Goal: Contribute content

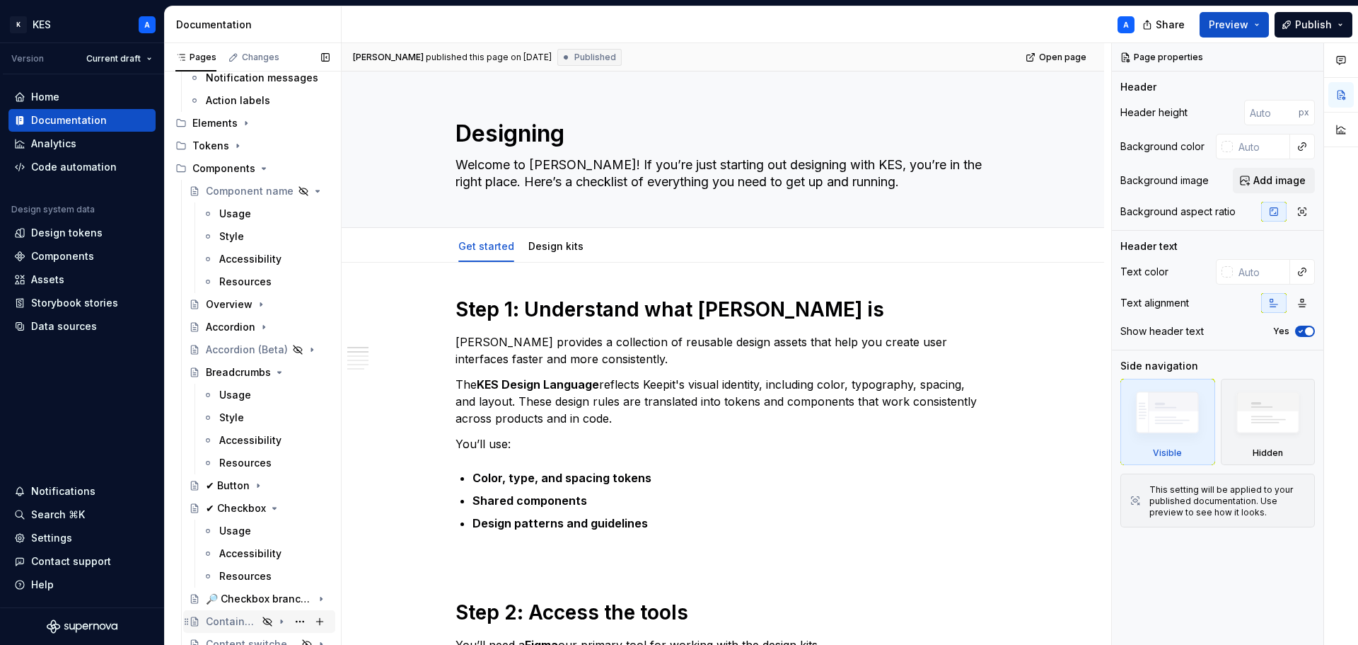
scroll to position [637, 0]
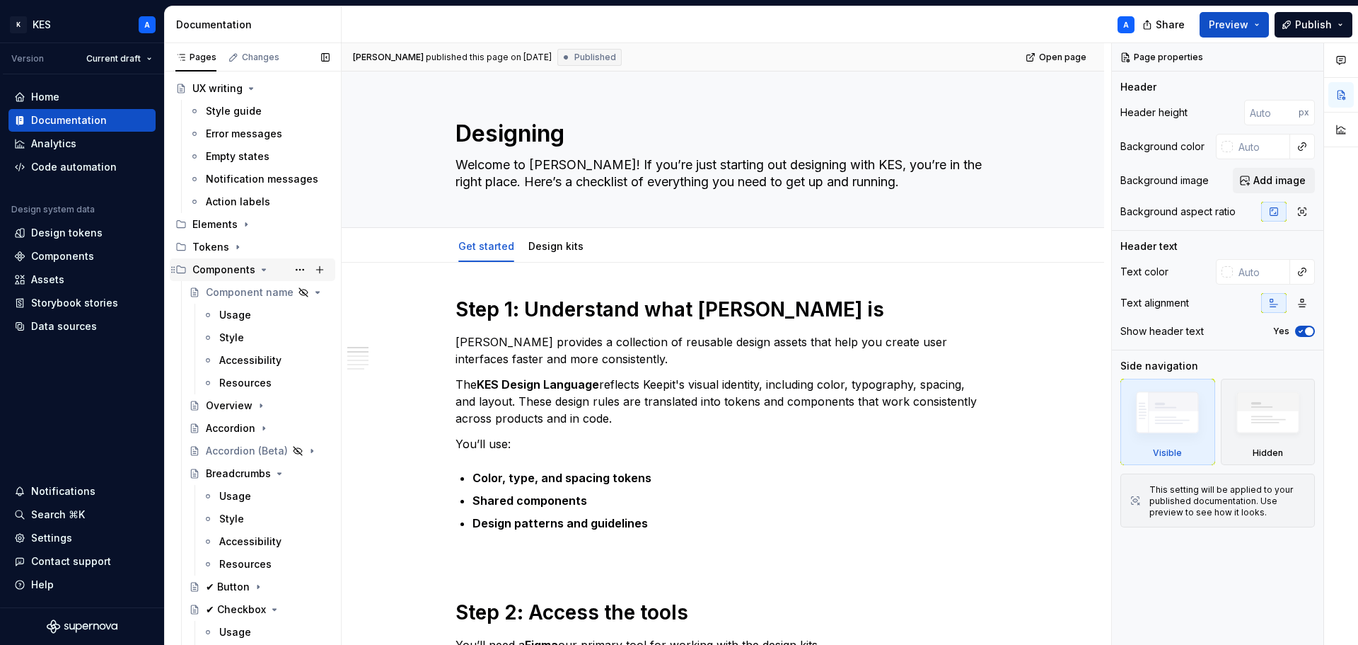
click at [259, 267] on icon "Page tree" at bounding box center [263, 269] width 11 height 11
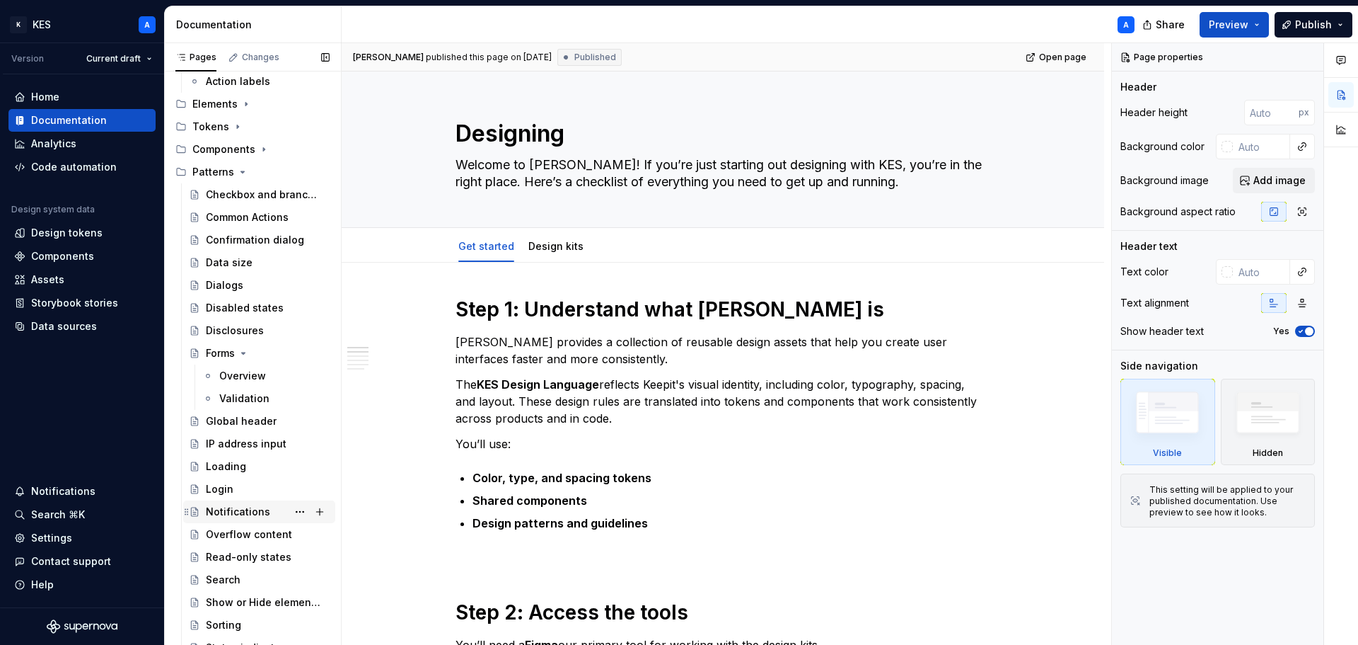
scroll to position [920, 0]
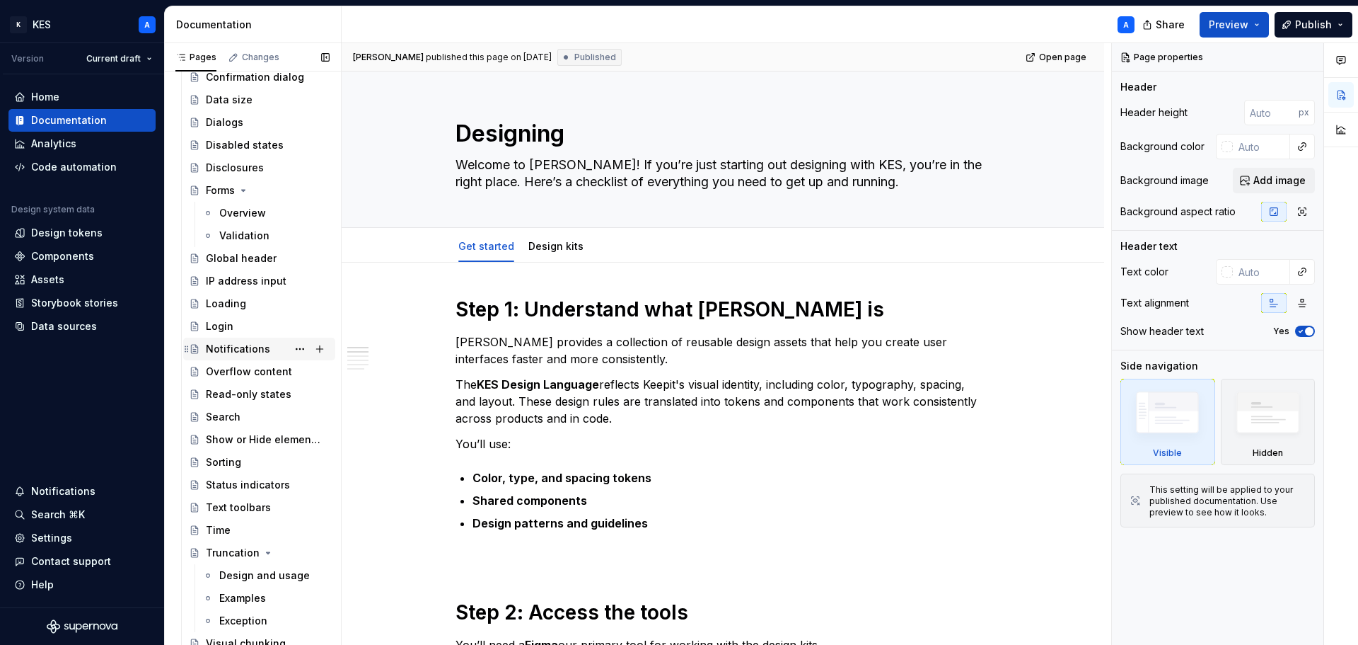
click at [256, 344] on div "Notifications" at bounding box center [238, 349] width 64 height 14
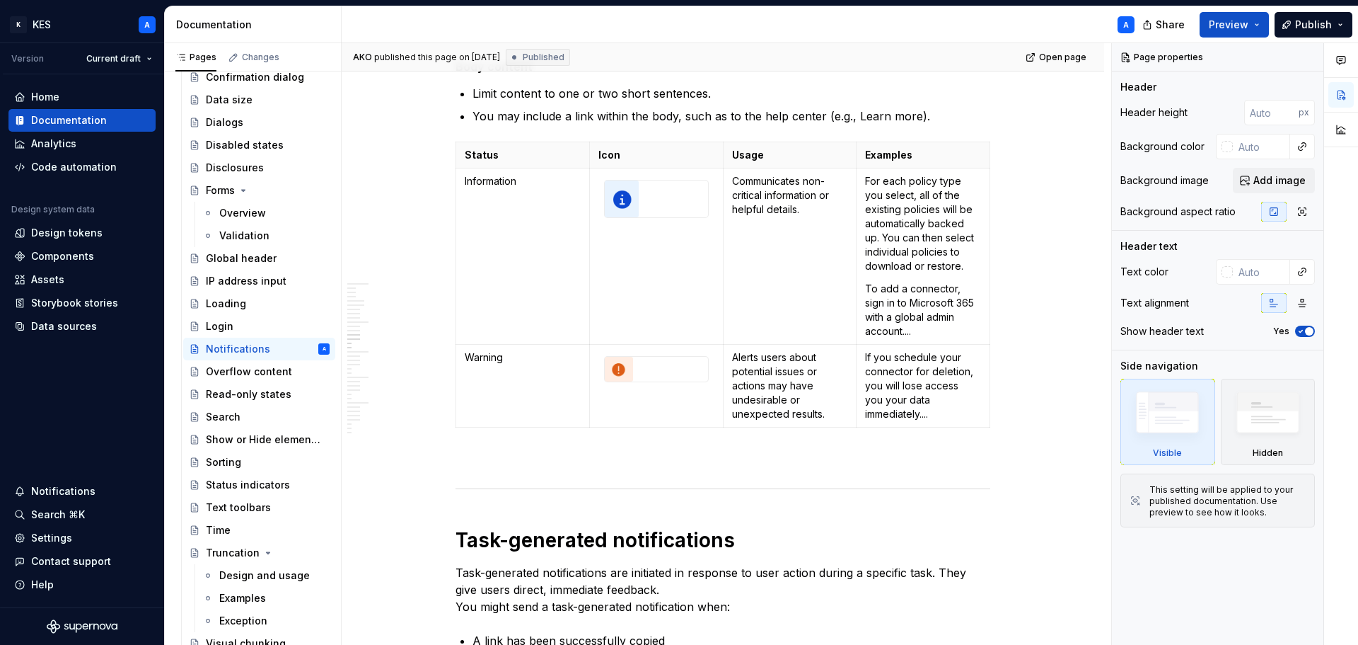
scroll to position [4478, 0]
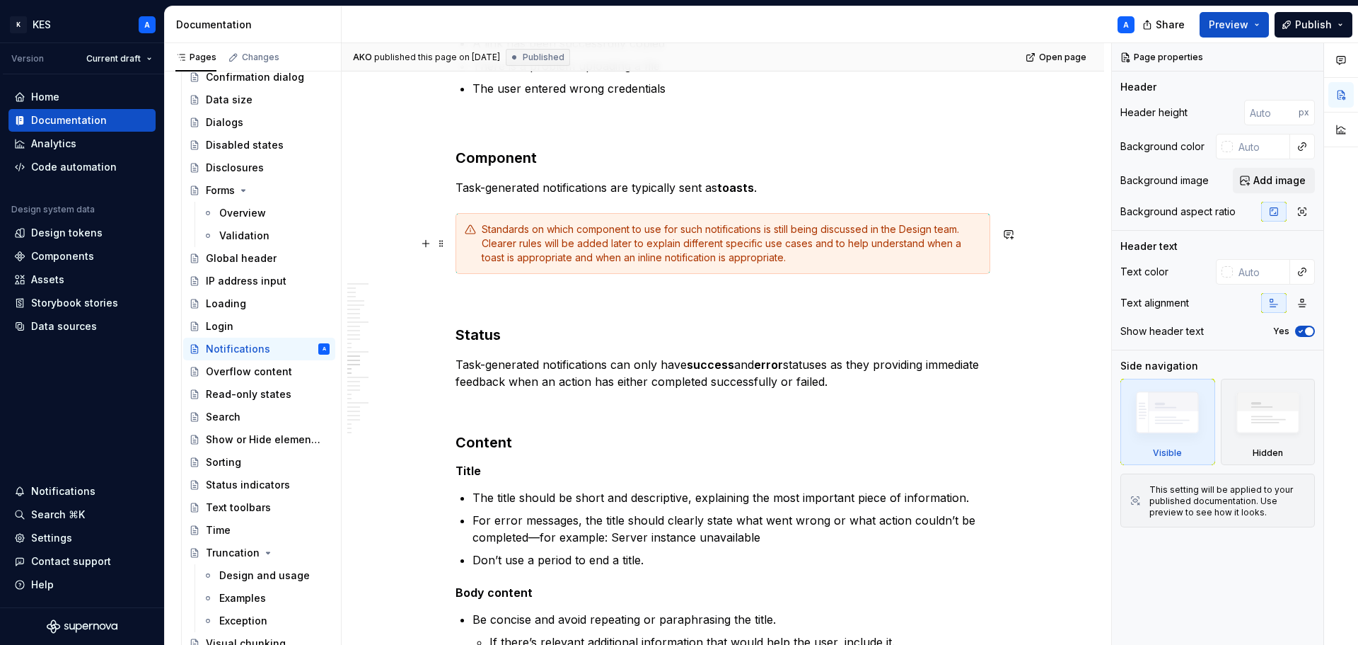
click at [809, 253] on div "Standards on which component to use for such notifications is still being discu…" at bounding box center [731, 243] width 499 height 42
type textarea "*"
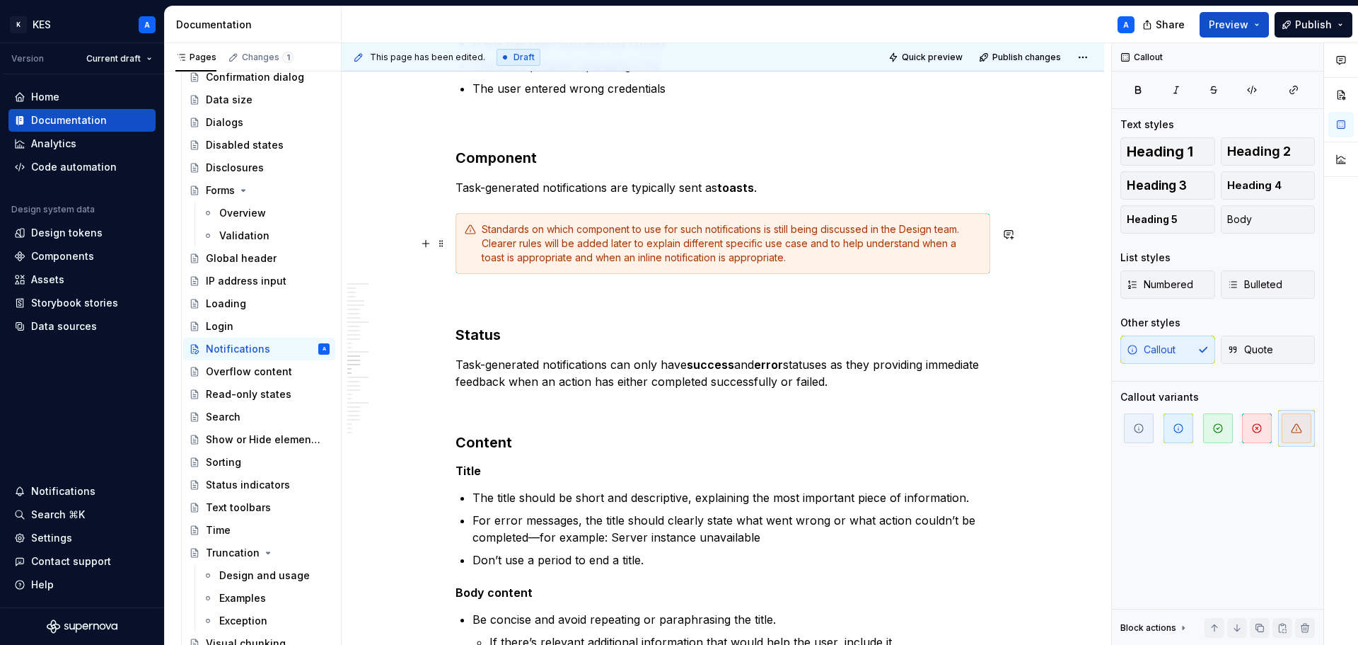
click at [807, 251] on div "Standards on which component to use for such notifications is still being discu…" at bounding box center [731, 243] width 499 height 42
click at [441, 245] on span at bounding box center [441, 243] width 11 height 20
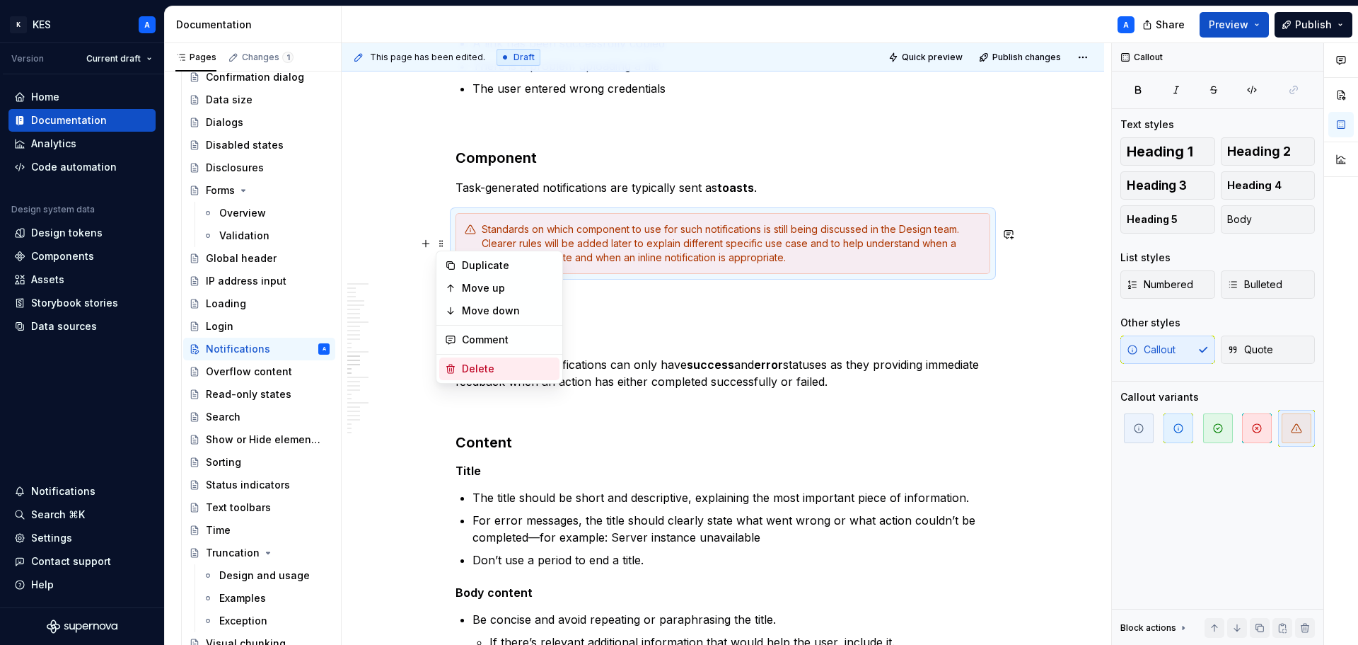
click at [503, 369] on div "Delete" at bounding box center [508, 369] width 92 height 14
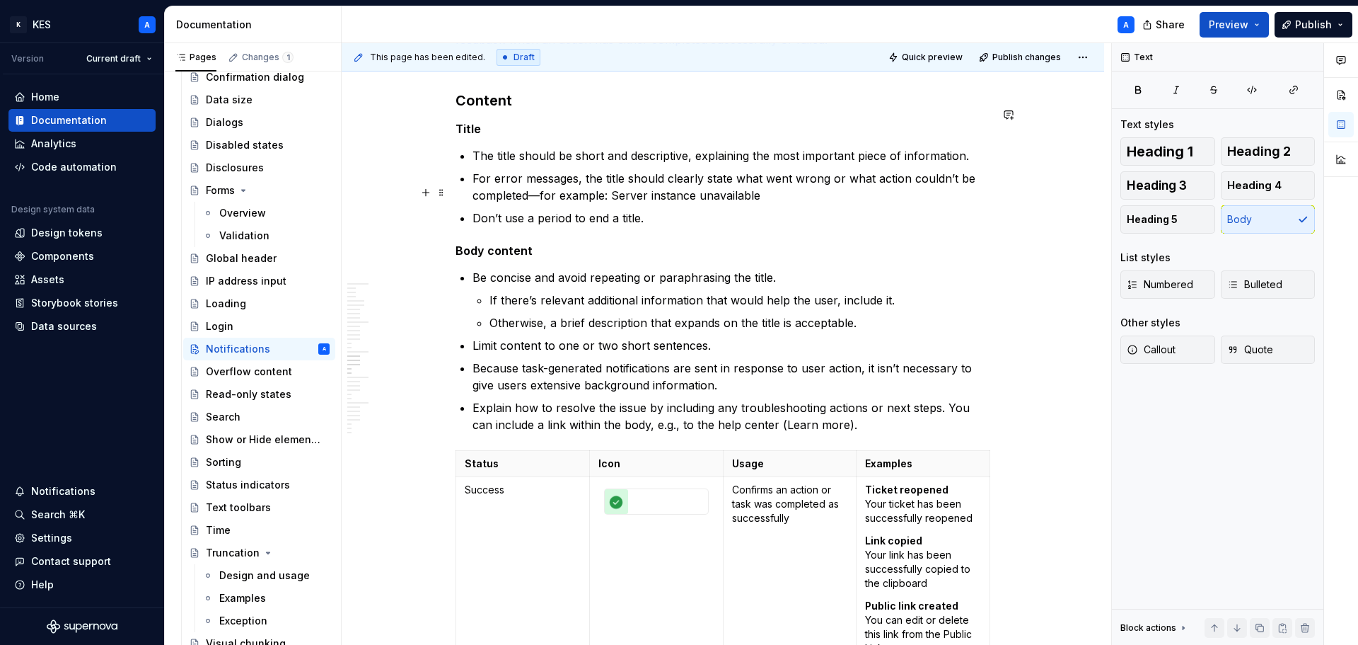
scroll to position [4761, 0]
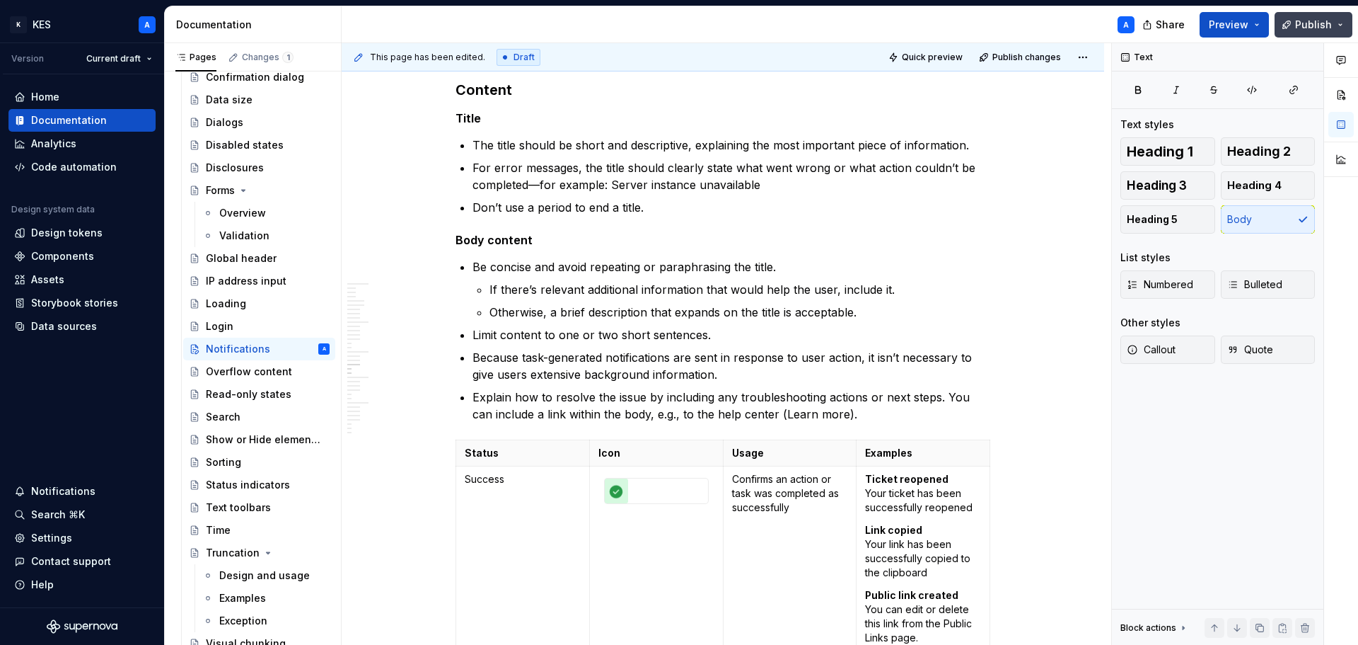
click at [1300, 27] on span "Publish" at bounding box center [1313, 25] width 37 height 14
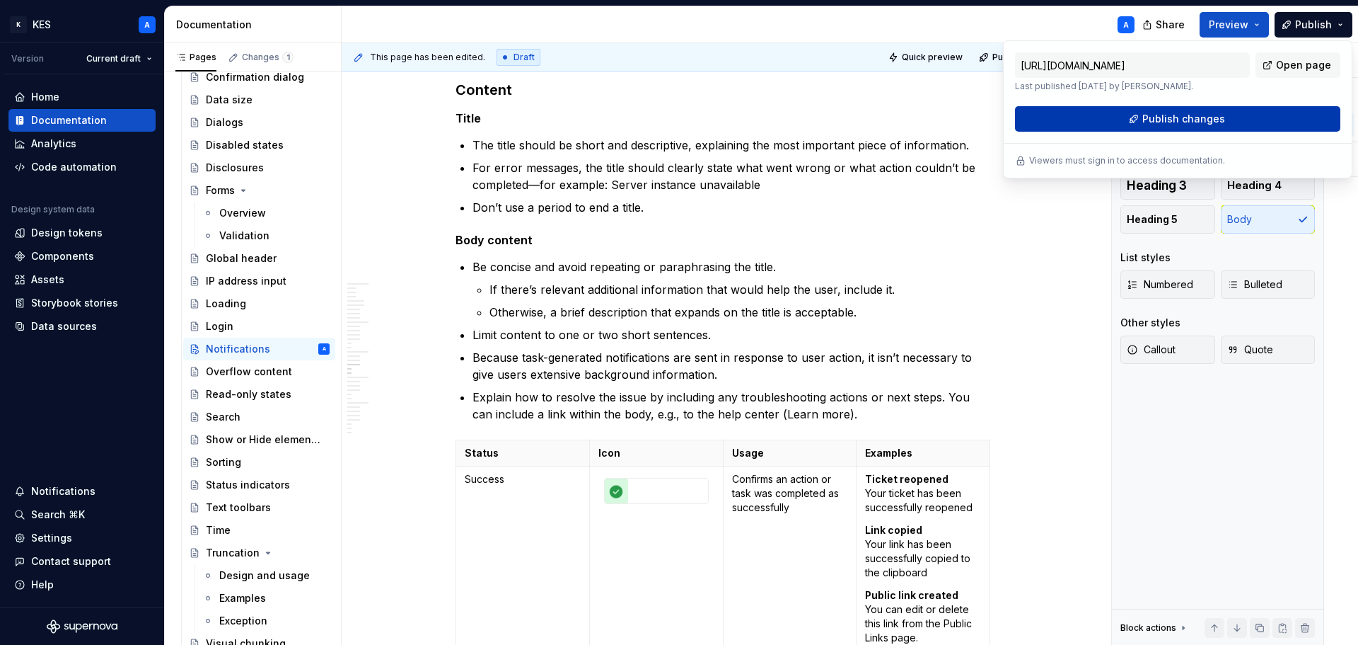
click at [1244, 120] on button "Publish changes" at bounding box center [1177, 118] width 325 height 25
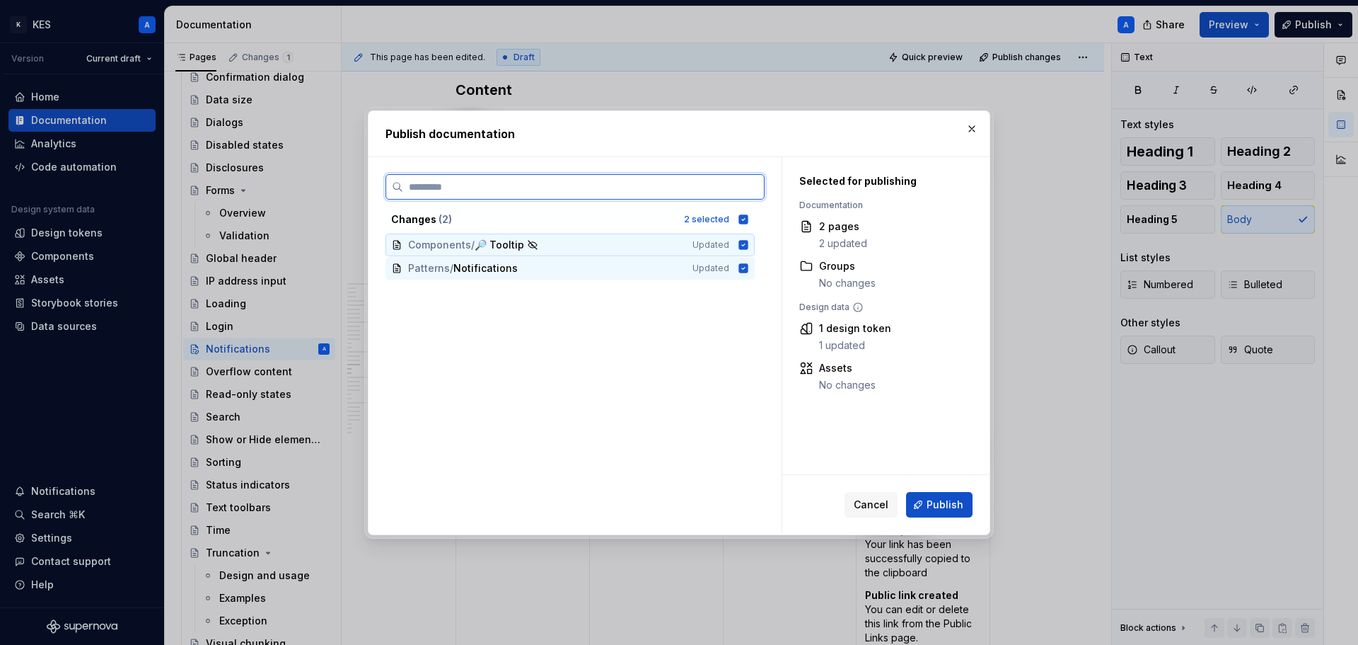
click at [741, 244] on icon at bounding box center [743, 244] width 9 height 9
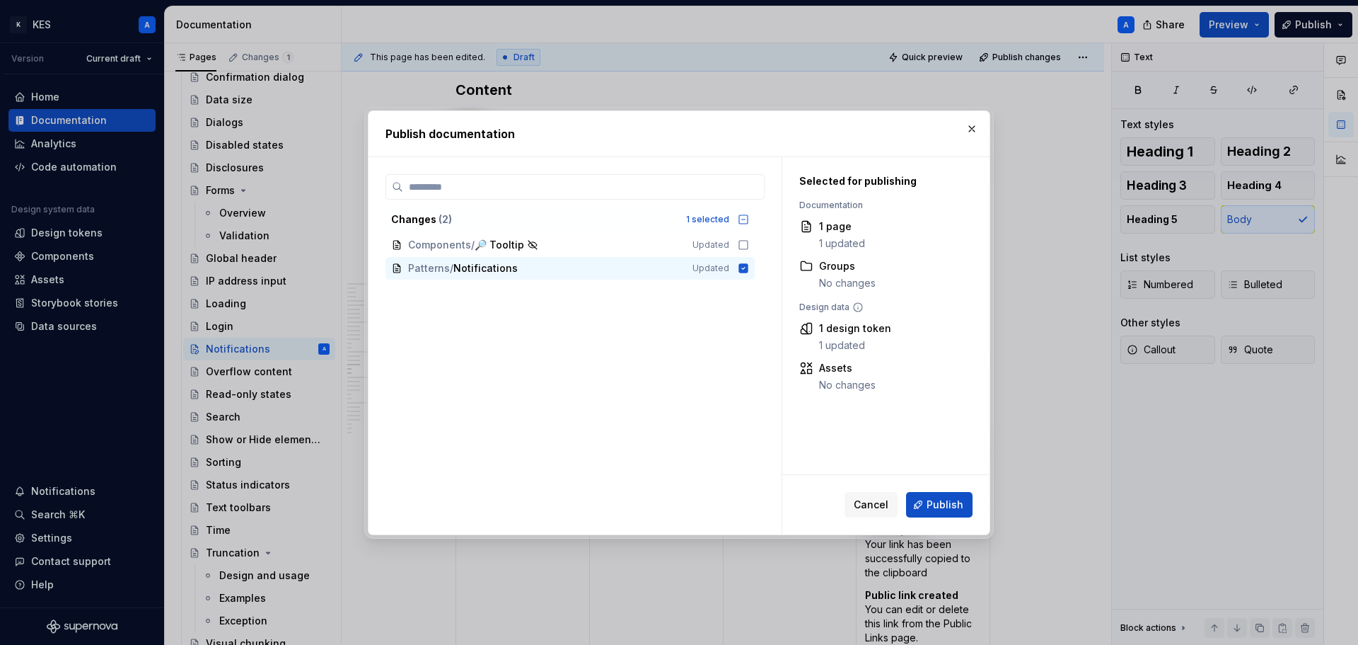
click at [927, 502] on button "Publish" at bounding box center [939, 504] width 67 height 25
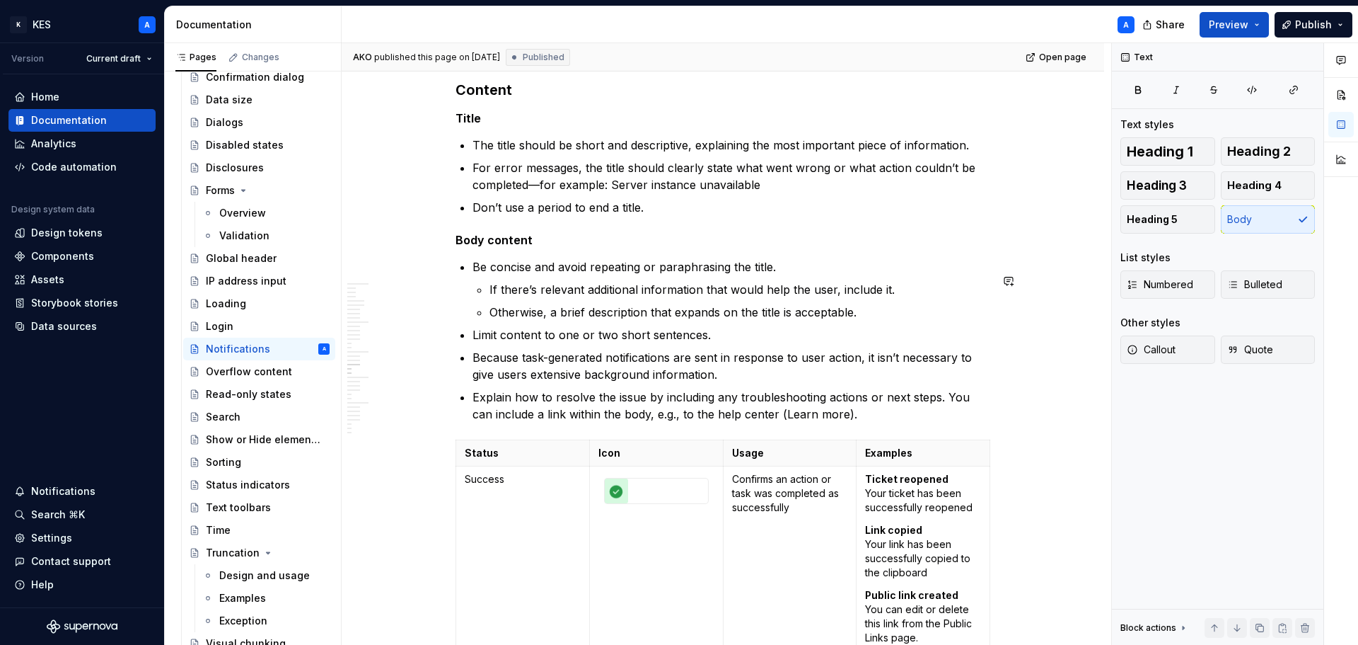
type textarea "*"
